Goal: Task Accomplishment & Management: Complete application form

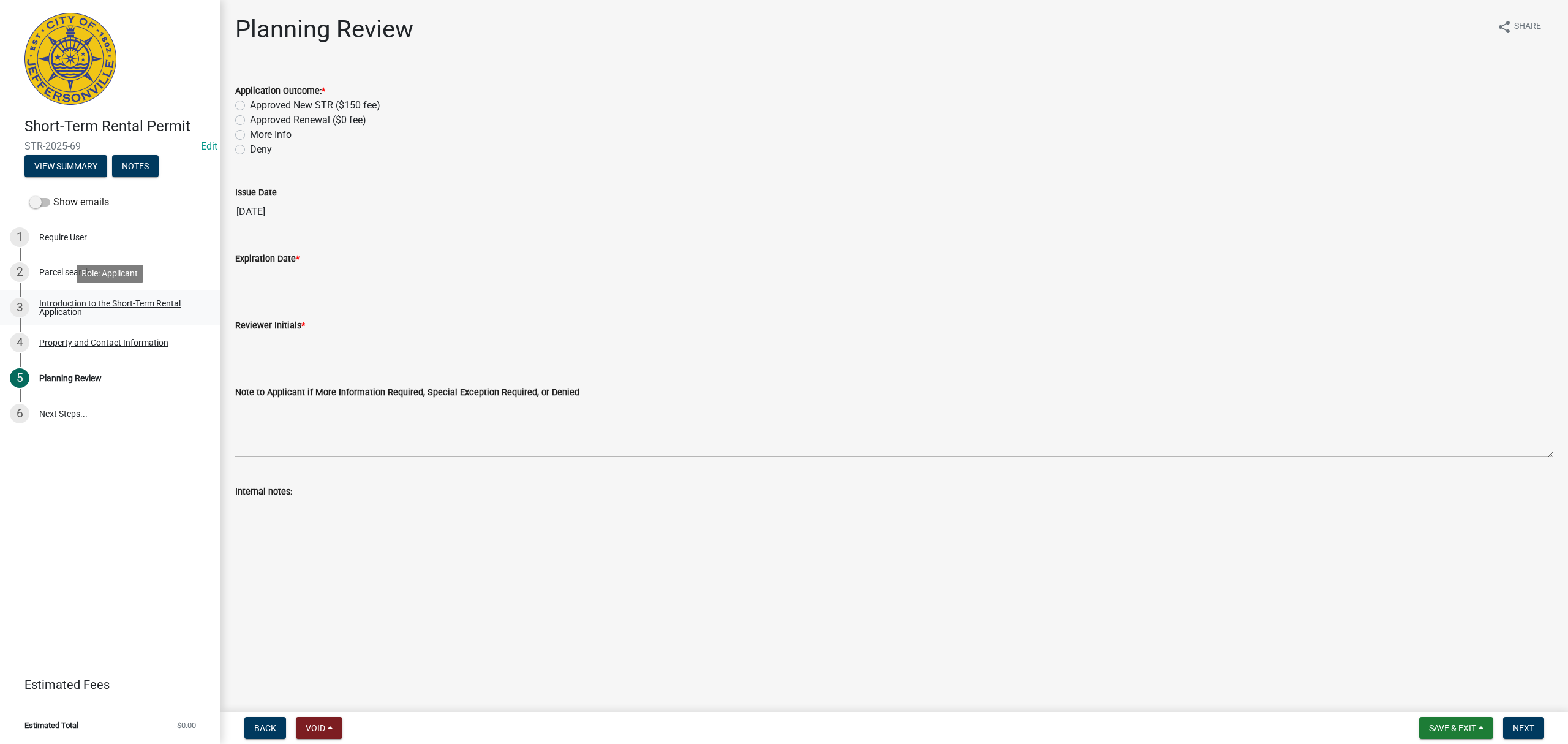
click at [135, 299] on div "Introduction to the Short-Term Rental Application" at bounding box center [120, 307] width 162 height 17
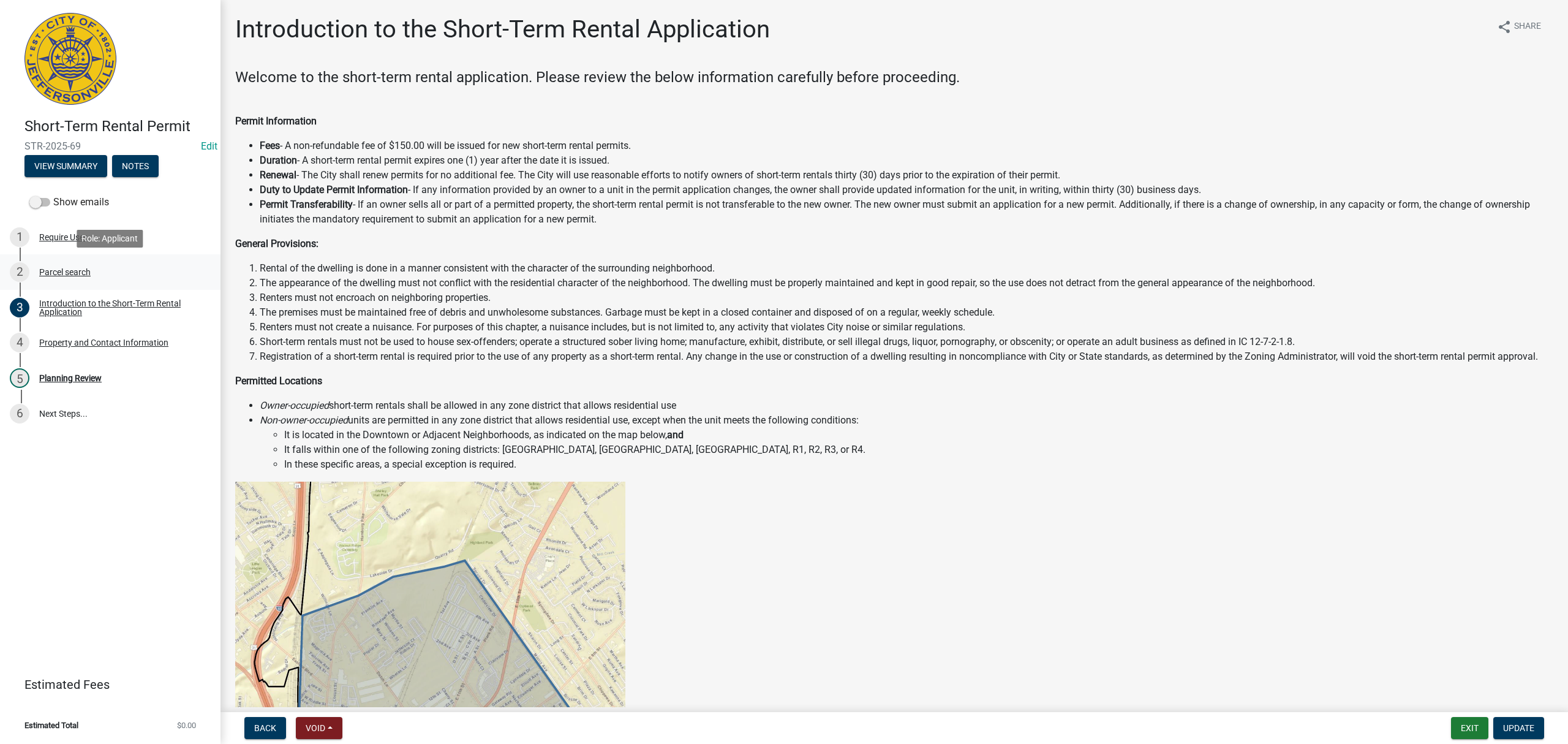
click at [158, 271] on div "2 Parcel search" at bounding box center [106, 272] width 192 height 20
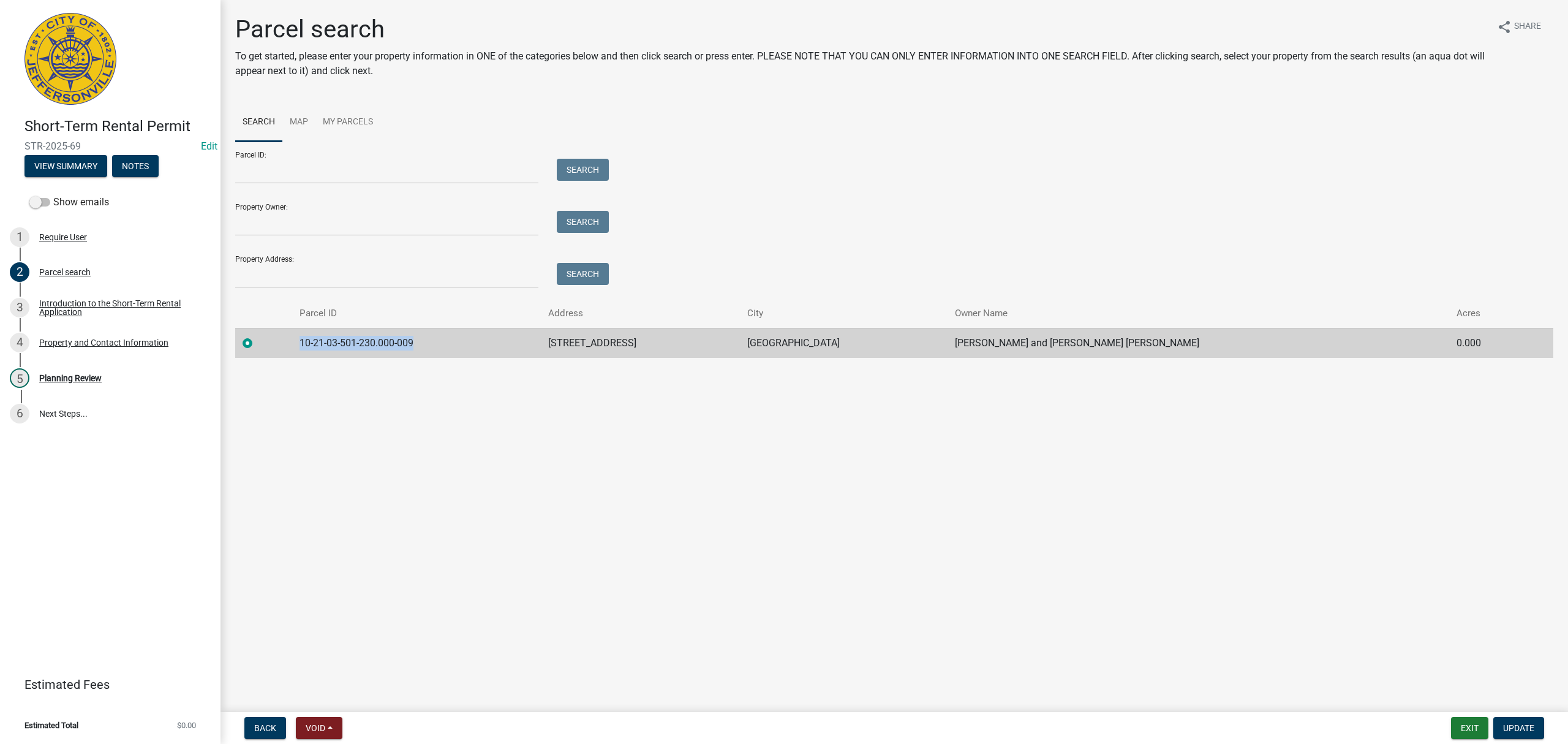
drag, startPoint x: 441, startPoint y: 342, endPoint x: 309, endPoint y: 351, distance: 132.3
click at [309, 351] on td "10-21-03-501-230.000-009" at bounding box center [417, 343] width 249 height 30
click at [120, 376] on div "5 Planning Review" at bounding box center [106, 378] width 192 height 20
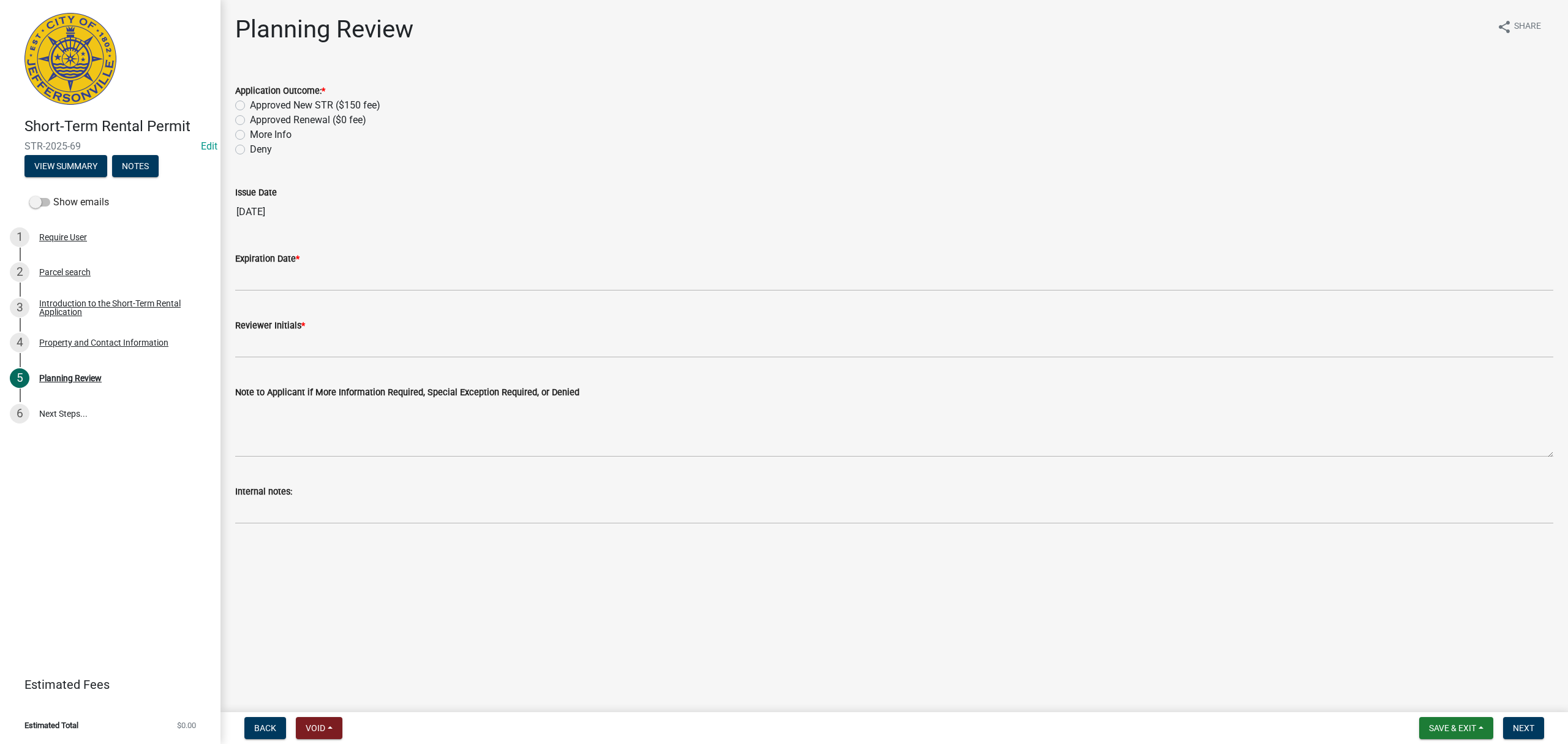
click at [325, 103] on label "Approved New STR ($150 fee)" at bounding box center [315, 105] width 130 height 15
click at [258, 103] on input "Approved New STR ($150 fee)" at bounding box center [254, 102] width 8 height 8
radio input "true"
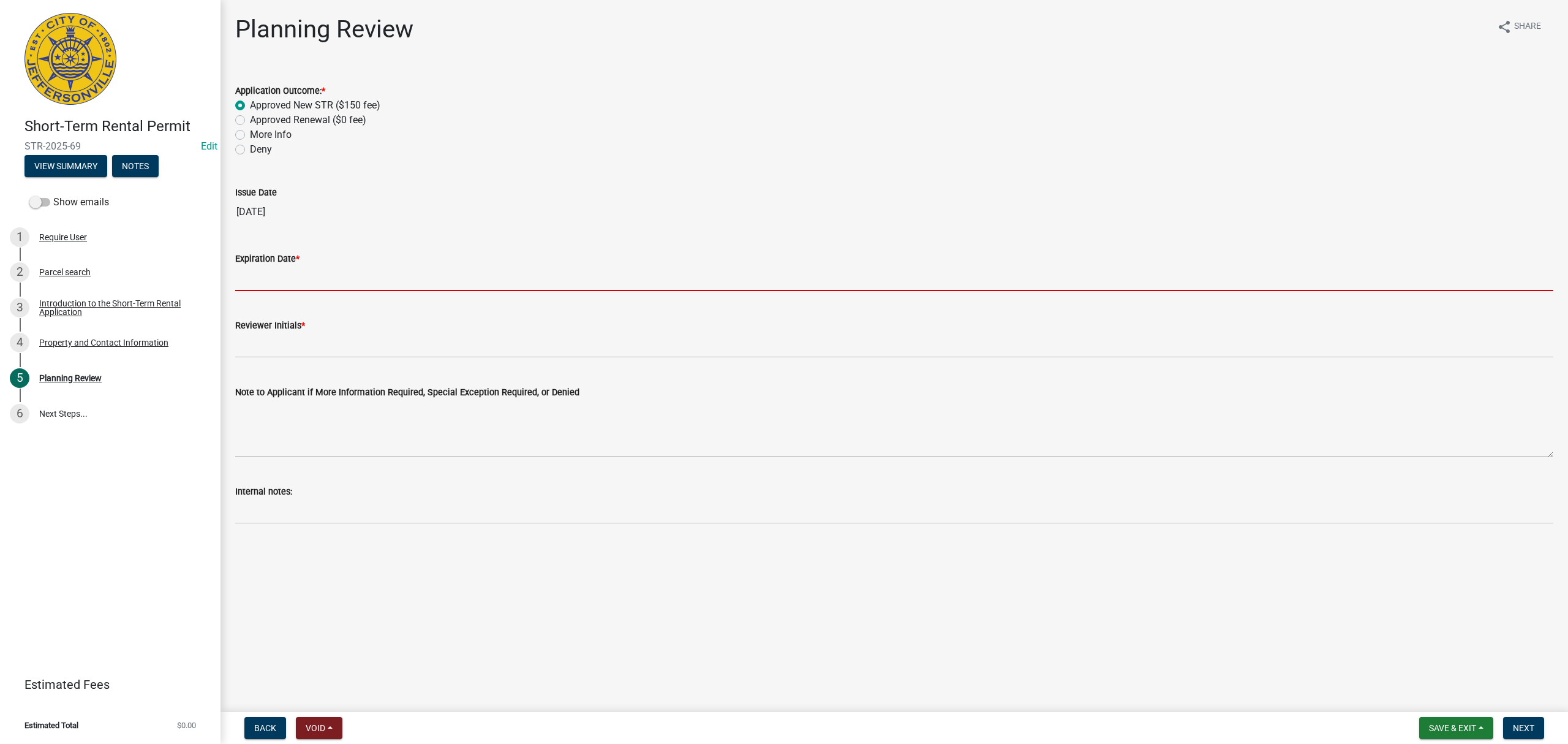
click at [320, 275] on input "Expiration Date *" at bounding box center [894, 278] width 1318 height 25
type input "[DATE]"
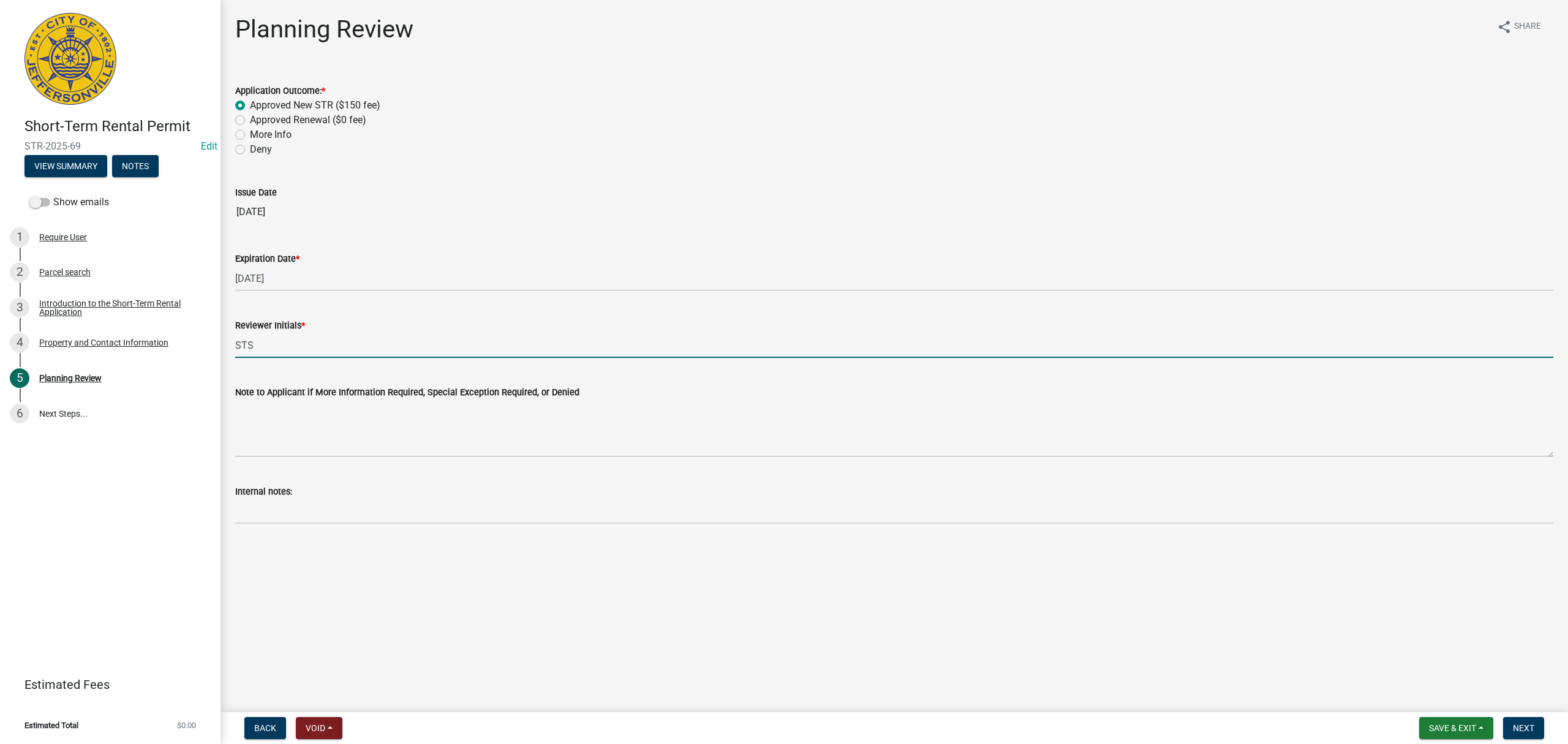
type input "STS"
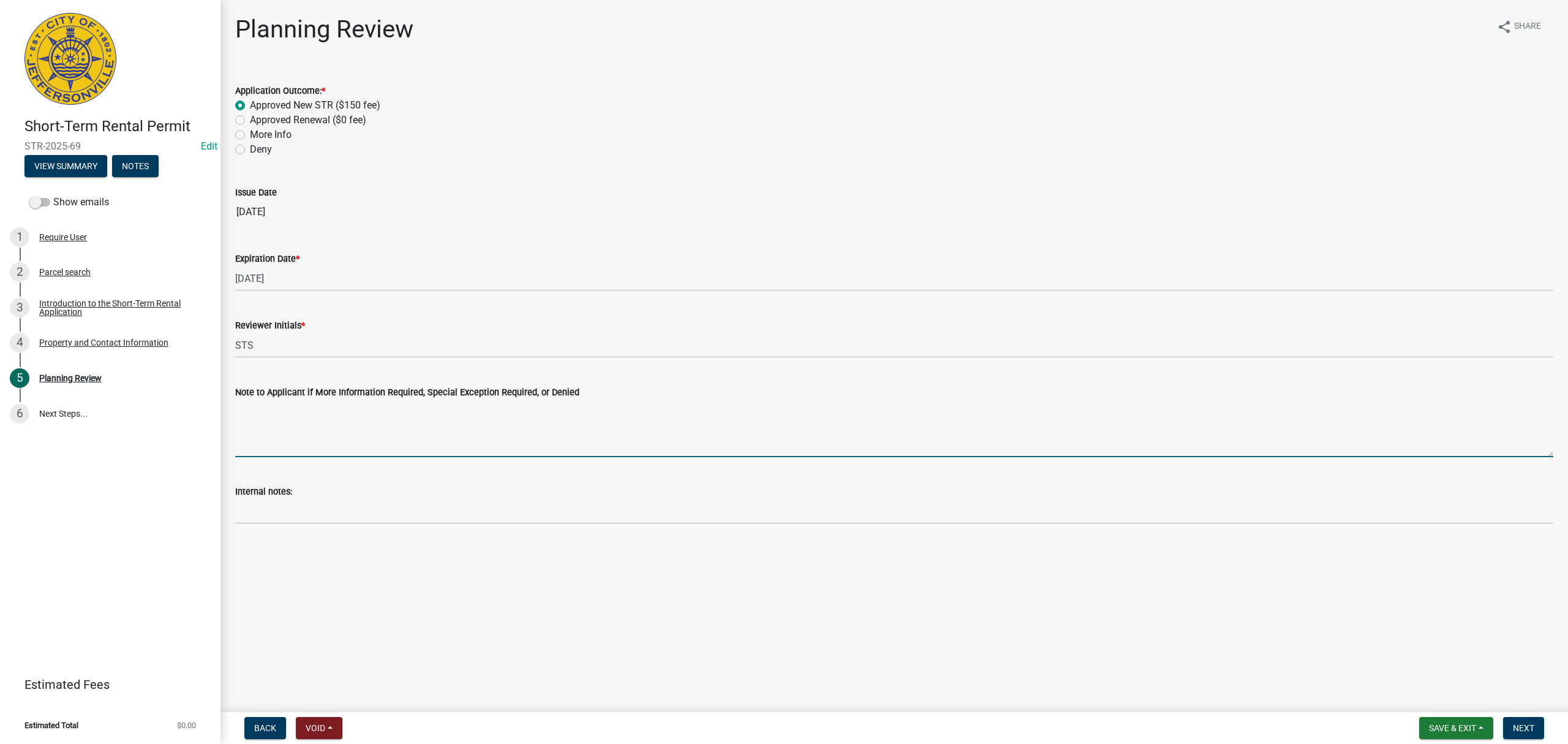
click at [495, 647] on main "Planning Review share Share Application Outcome: * Approved New STR ($150 fee) …" at bounding box center [894, 354] width 1348 height 707
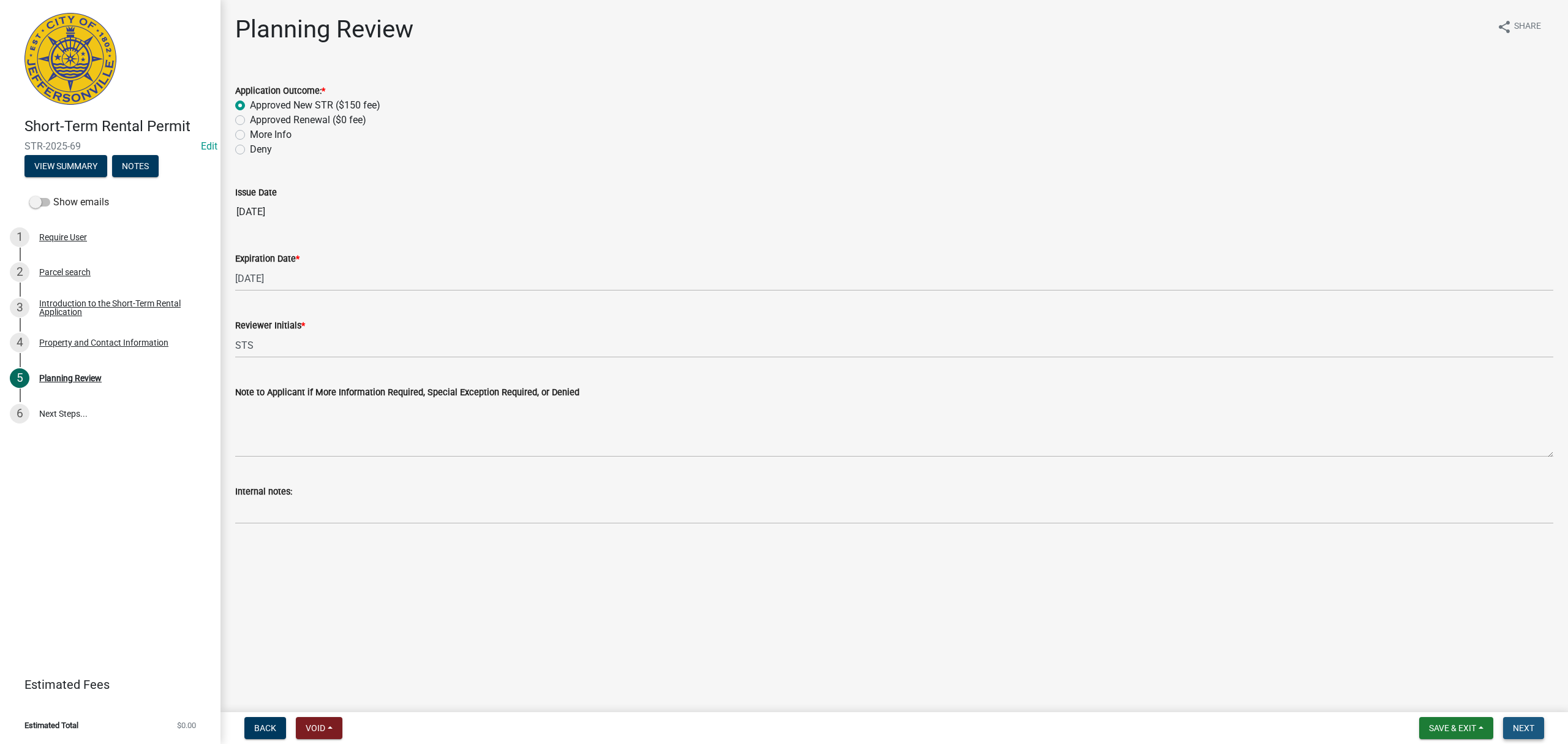
click at [1529, 723] on span "Next" at bounding box center [1524, 728] width 22 height 10
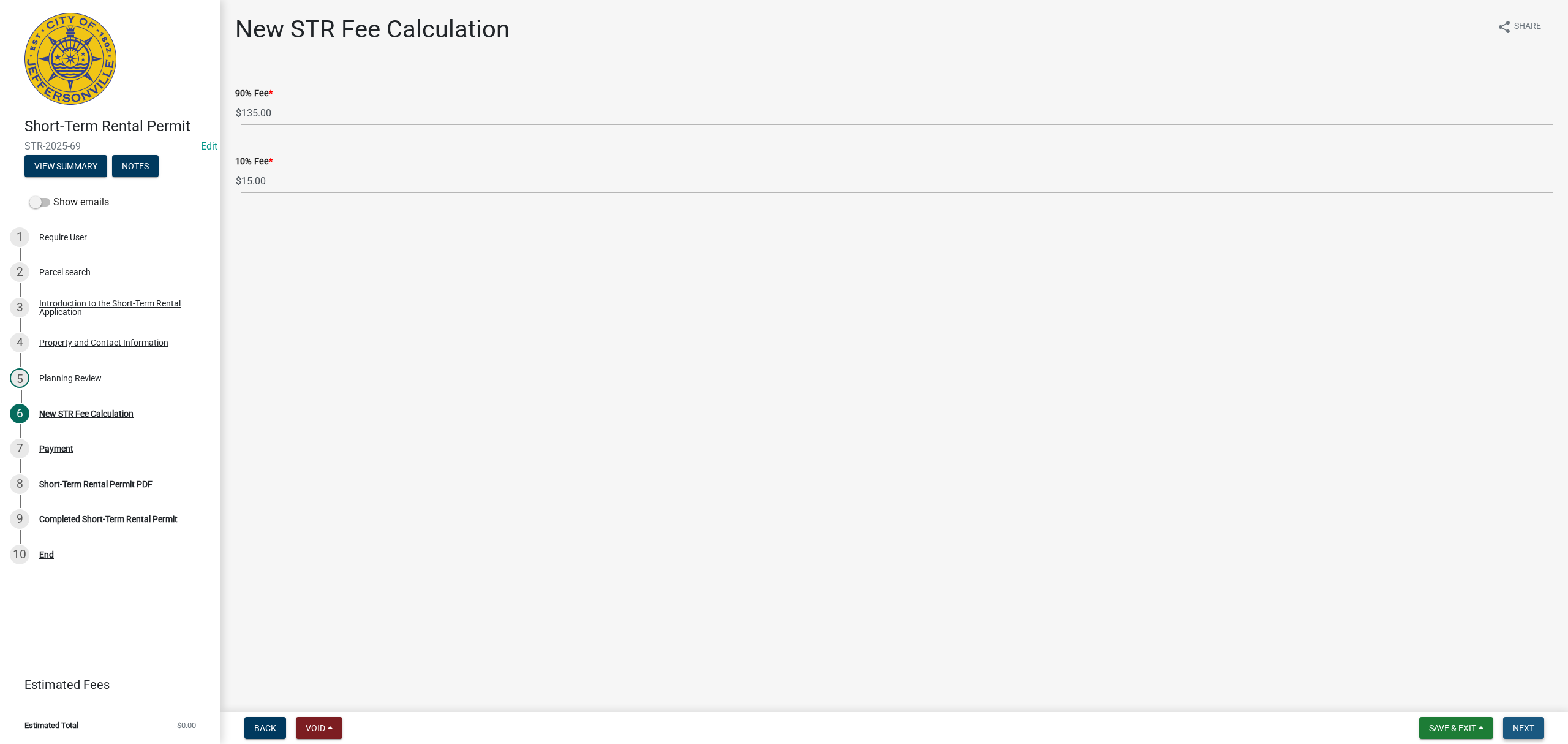
click at [1529, 723] on span "Next" at bounding box center [1524, 728] width 22 height 10
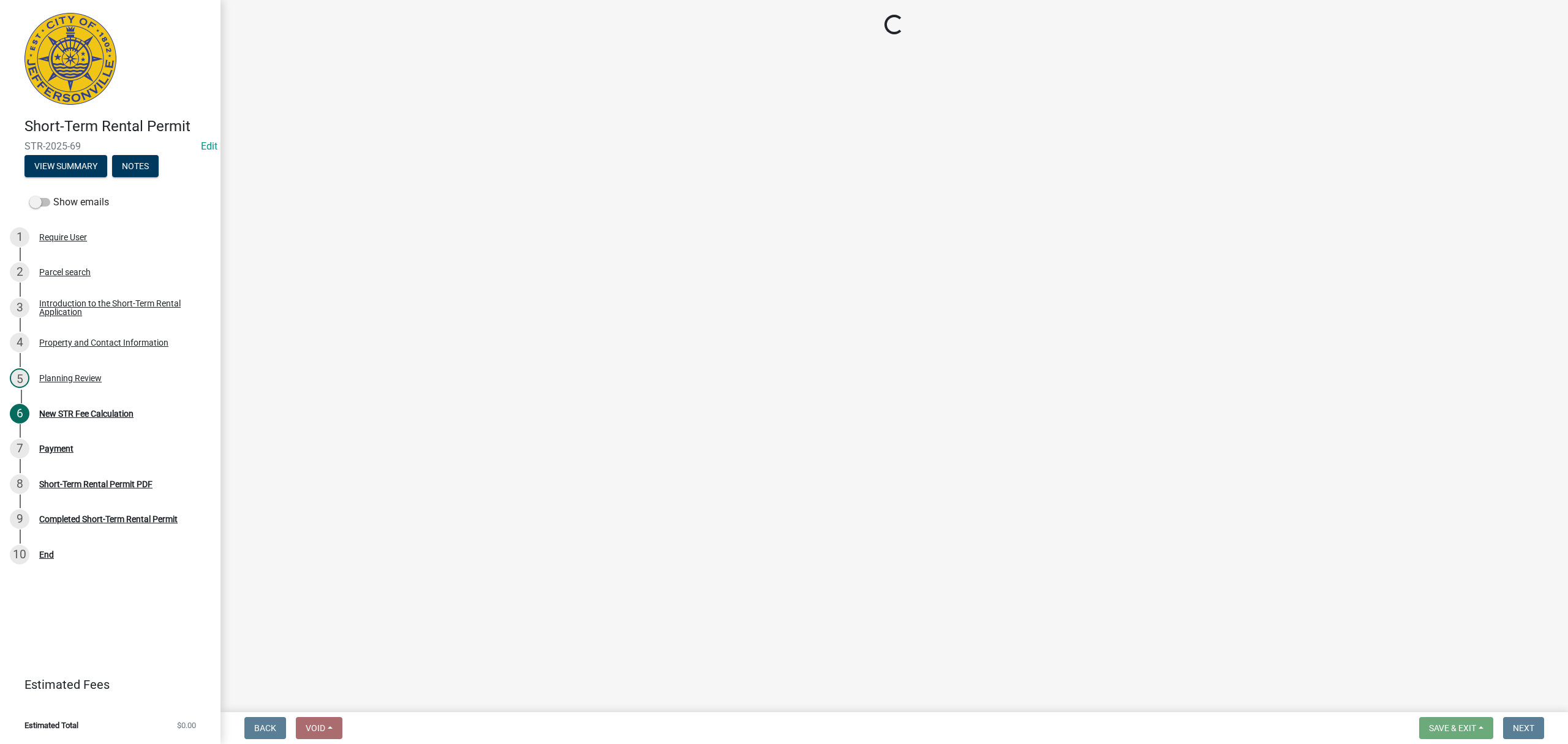
select select "3: 3"
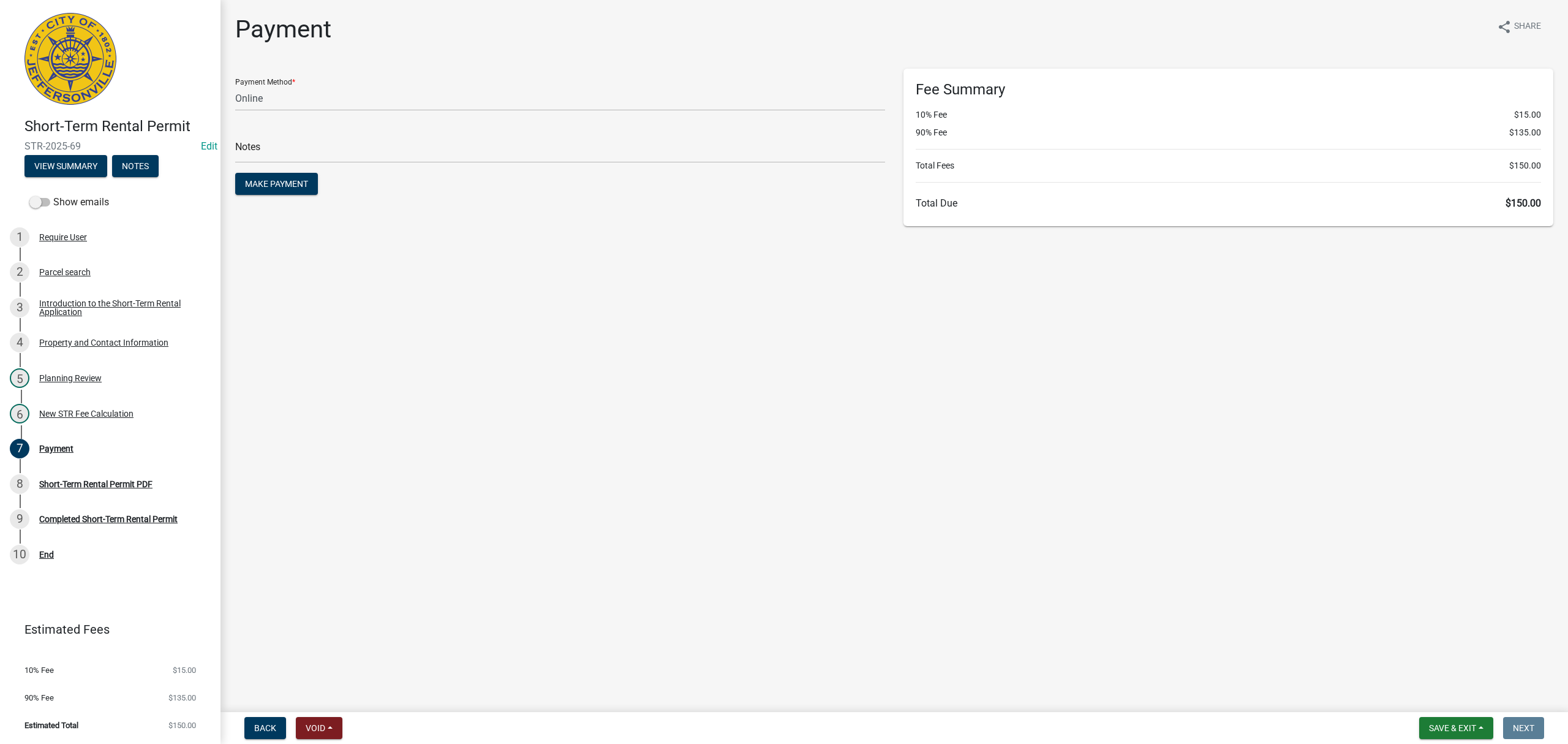
click at [1463, 716] on nav "Back Void Withdraw Lock Expire Void Save & Exit Save Save & Exit Next" at bounding box center [894, 728] width 1348 height 32
click at [1465, 725] on span "Save & Exit" at bounding box center [1452, 728] width 47 height 10
click at [1455, 698] on button "Save & Exit" at bounding box center [1444, 697] width 98 height 30
